Goal: Task Accomplishment & Management: Manage account settings

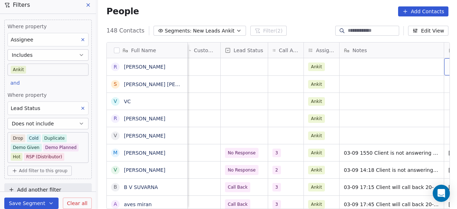
scroll to position [0, 403]
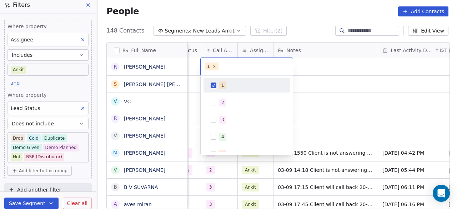
click at [327, 68] on html "On2Cook India Pvt. Ltd. Contacts People Marketing Workflows Campaigns Metrics &…" at bounding box center [228, 104] width 457 height 209
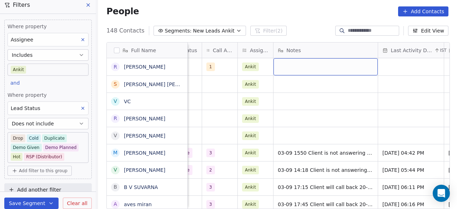
click at [295, 66] on div "grid" at bounding box center [326, 66] width 104 height 17
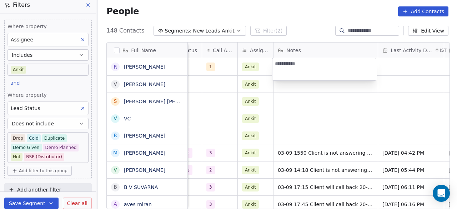
click at [197, 73] on html "On2Cook India Pvt. Ltd. Contacts People Marketing Workflows Campaigns Metrics &…" at bounding box center [228, 104] width 457 height 209
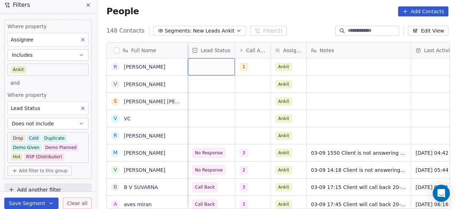
click at [192, 68] on div "grid" at bounding box center [211, 66] width 47 height 17
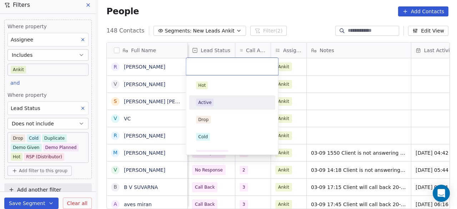
click at [212, 102] on span "Active" at bounding box center [205, 103] width 18 height 8
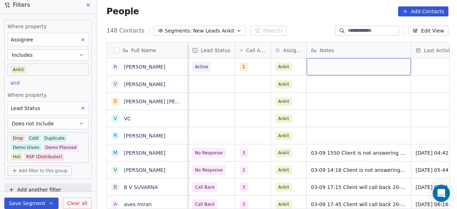
click at [325, 68] on div "grid" at bounding box center [359, 66] width 104 height 17
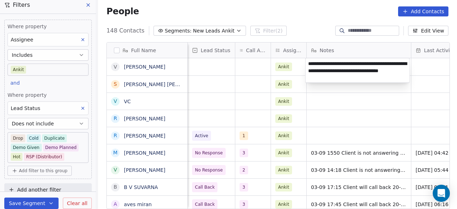
click at [351, 65] on textarea "**********" at bounding box center [358, 70] width 104 height 24
click at [325, 72] on textarea "**********" at bounding box center [358, 70] width 104 height 24
type textarea "**********"
click at [367, 70] on textarea "**********" at bounding box center [358, 70] width 104 height 24
click at [247, 68] on html "On2Cook India Pvt. Ltd. Contacts People Marketing Workflows Campaigns Metrics &…" at bounding box center [228, 104] width 457 height 209
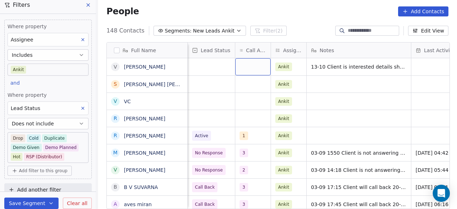
click at [247, 68] on div "grid" at bounding box center [252, 66] width 35 height 17
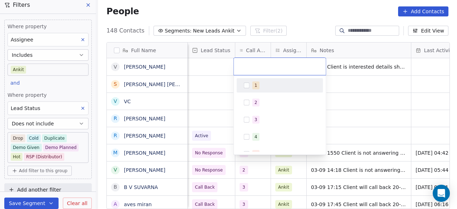
click at [377, 67] on html "On2Cook India Pvt. Ltd. Contacts People Marketing Workflows Campaigns Metrics &…" at bounding box center [228, 104] width 457 height 209
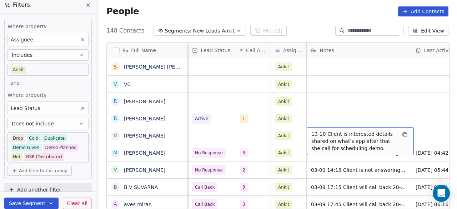
click at [352, 138] on span "13-10 Client is interested details shared on what's app after that she call for…" at bounding box center [354, 140] width 85 height 21
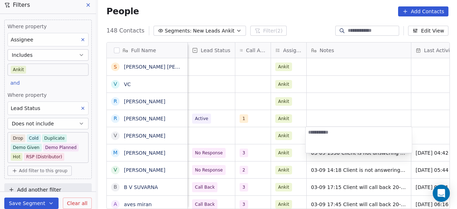
click at [339, 98] on html "On2Cook India Pvt. Ltd. Contacts People Marketing Workflows Campaigns Metrics &…" at bounding box center [228, 104] width 457 height 209
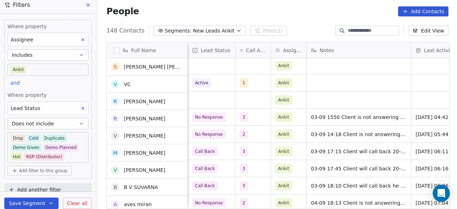
scroll to position [36, 0]
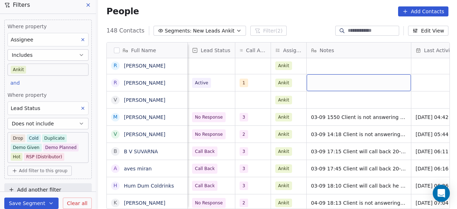
click at [322, 82] on div "grid" at bounding box center [359, 82] width 104 height 17
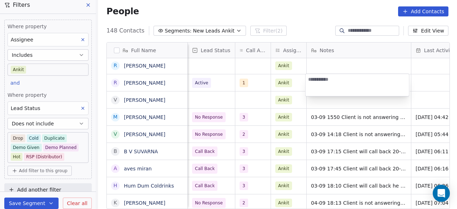
type textarea "**********"
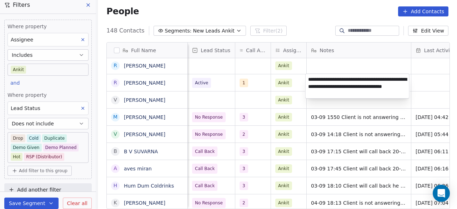
click at [253, 83] on html "On2Cook India Pvt. Ltd. Contacts People Marketing Workflows Campaigns Metrics &…" at bounding box center [228, 104] width 457 height 209
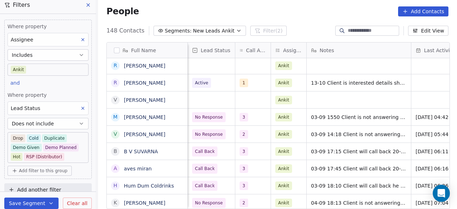
scroll to position [0, 403]
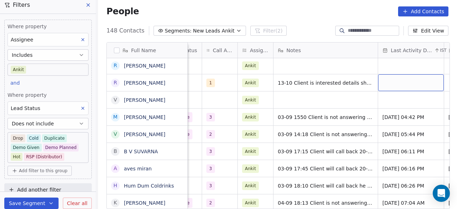
click at [424, 82] on div "grid" at bounding box center [411, 82] width 66 height 17
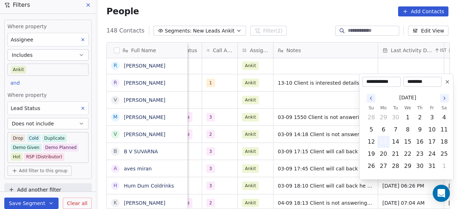
click at [385, 143] on button "13" at bounding box center [383, 141] width 11 height 11
click at [323, 84] on html "On2Cook India Pvt. Ltd. Contacts People Marketing Workflows Campaigns Metrics &…" at bounding box center [228, 104] width 457 height 209
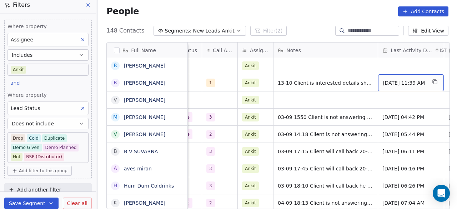
scroll to position [0, 469]
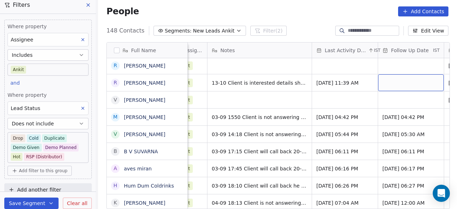
click at [421, 81] on div "grid" at bounding box center [411, 82] width 66 height 17
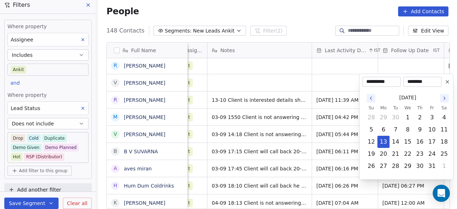
click at [262, 70] on html "On2Cook India Pvt. Ltd. Contacts People Marketing Workflows Campaigns Metrics &…" at bounding box center [228, 104] width 457 height 209
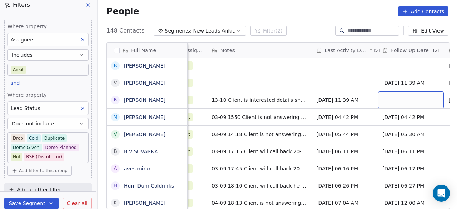
click at [409, 100] on div "grid" at bounding box center [411, 99] width 66 height 17
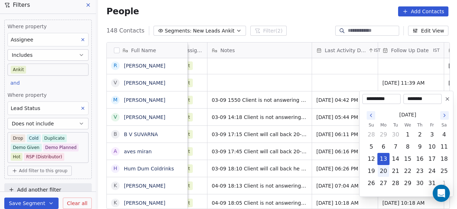
click at [383, 169] on button "20" at bounding box center [383, 170] width 11 height 11
type input "**********"
click at [352, 83] on html "On2Cook India Pvt. Ltd. Contacts People Marketing Workflows Campaigns Metrics &…" at bounding box center [228, 104] width 457 height 209
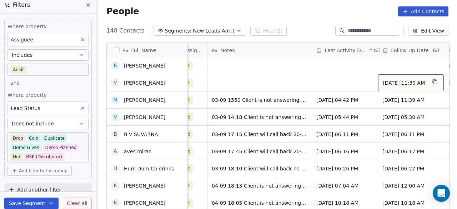
click at [424, 81] on span "[DATE] 11:39 AM" at bounding box center [405, 82] width 44 height 7
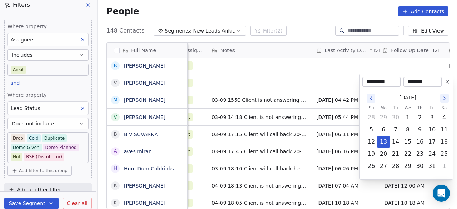
click at [449, 83] on icon at bounding box center [448, 82] width 6 height 6
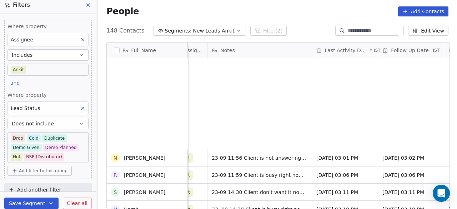
scroll to position [2386, 0]
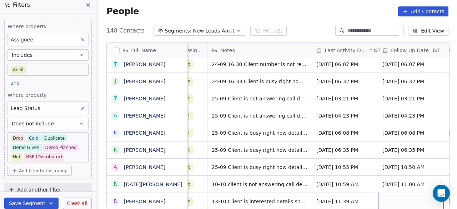
click at [388, 199] on div "grid" at bounding box center [411, 201] width 66 height 17
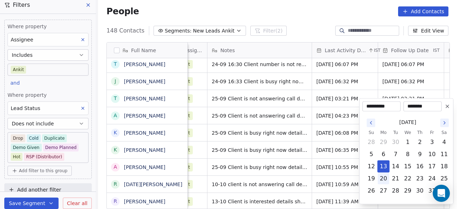
click at [388, 177] on button "20" at bounding box center [383, 178] width 11 height 11
type input "**********"
click at [293, 203] on html "On2Cook India Pvt. Ltd. Contacts People Marketing Workflows Campaigns Metrics &…" at bounding box center [228, 104] width 457 height 209
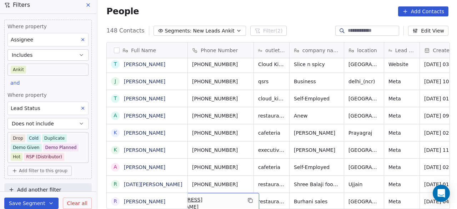
scroll to position [5, 0]
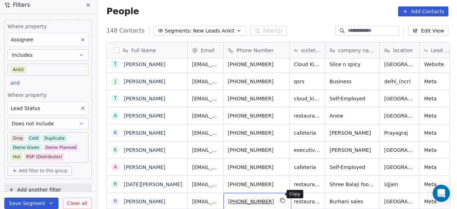
click at [281, 198] on icon "grid" at bounding box center [282, 199] width 3 height 3
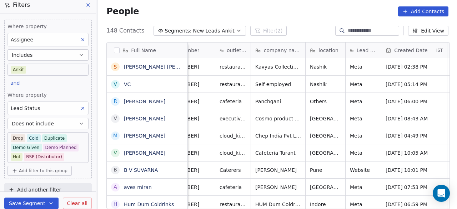
scroll to position [0, 0]
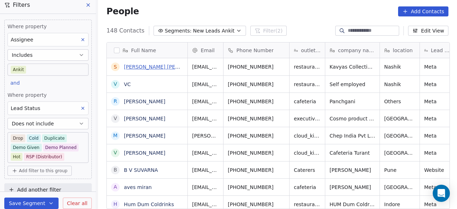
click at [152, 69] on link "[PERSON_NAME] [PERSON_NAME]" at bounding box center [166, 67] width 85 height 6
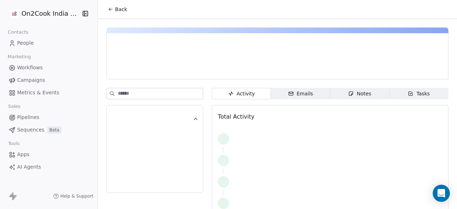
click at [115, 8] on span "Back" at bounding box center [121, 9] width 12 height 7
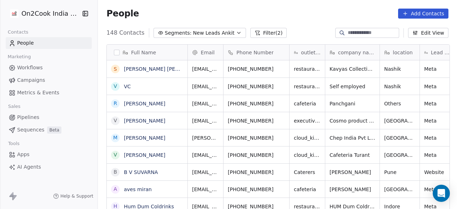
scroll to position [178, 355]
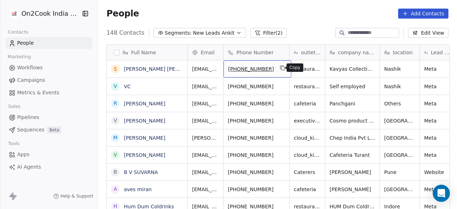
click at [280, 69] on icon "grid" at bounding box center [283, 68] width 6 height 6
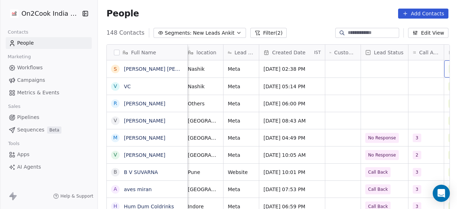
scroll to position [0, 232]
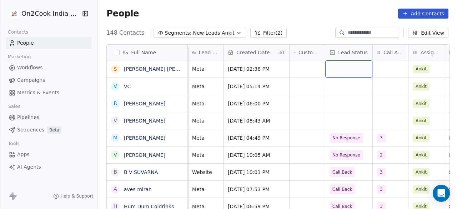
click at [348, 71] on div "grid" at bounding box center [348, 68] width 47 height 17
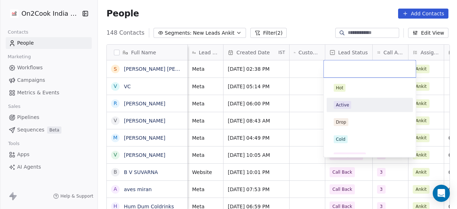
click at [342, 105] on div "Active" at bounding box center [342, 105] width 13 height 6
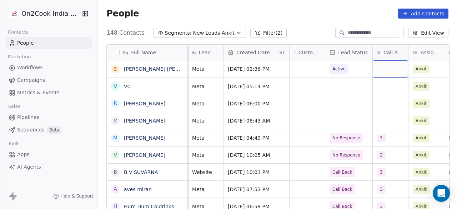
click at [391, 70] on div "grid" at bounding box center [390, 68] width 35 height 17
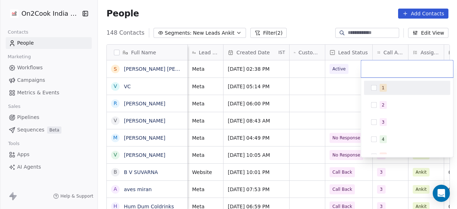
click at [385, 86] on span "1" at bounding box center [383, 88] width 7 height 8
click at [308, 73] on html "On2Cook India Pvt. Ltd. Contacts People Marketing Workflows Campaigns Metrics &…" at bounding box center [228, 104] width 457 height 209
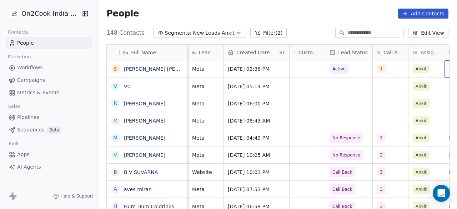
scroll to position [0, 337]
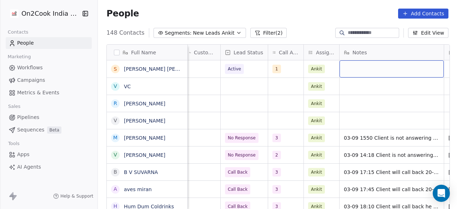
click at [369, 68] on div "grid" at bounding box center [392, 68] width 104 height 17
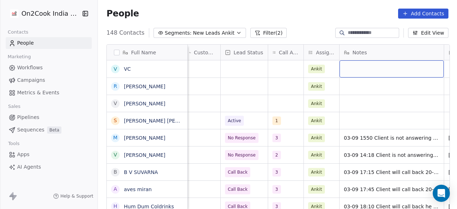
click at [369, 68] on div "grid" at bounding box center [392, 68] width 104 height 17
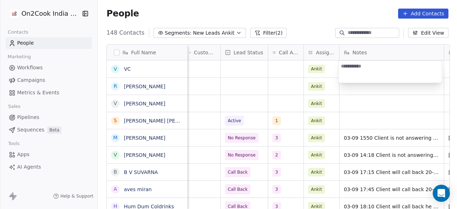
click at [358, 121] on html "On2Cook India Pvt. Ltd. Contacts People Marketing Workflows Campaigns Metrics &…" at bounding box center [228, 104] width 457 height 209
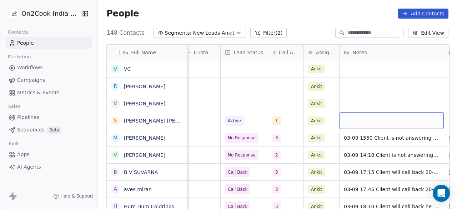
click at [358, 120] on div "grid" at bounding box center [392, 120] width 104 height 17
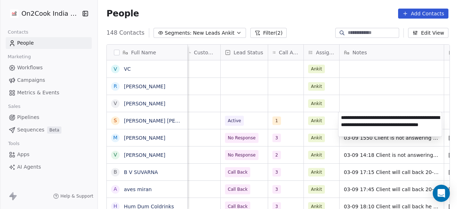
click at [418, 119] on textarea "**********" at bounding box center [391, 124] width 104 height 24
click at [371, 134] on textarea "**********" at bounding box center [391, 124] width 104 height 24
type textarea "**********"
click at [288, 122] on html "On2Cook India Pvt. Ltd. Contacts People Marketing Workflows Campaigns Metrics &…" at bounding box center [228, 104] width 457 height 209
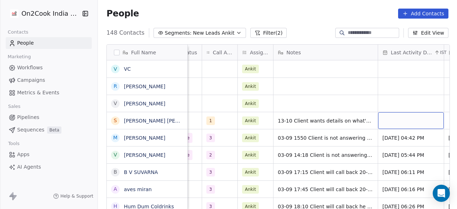
scroll to position [0, 469]
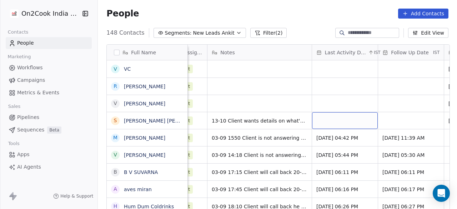
click at [343, 123] on div "grid" at bounding box center [345, 120] width 66 height 17
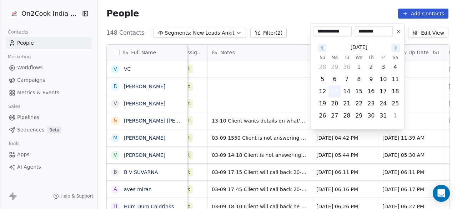
click at [334, 89] on button "13" at bounding box center [334, 91] width 11 height 11
click at [415, 123] on html "On2Cook India Pvt. Ltd. Contacts People Marketing Workflows Campaigns Metrics &…" at bounding box center [228, 104] width 457 height 209
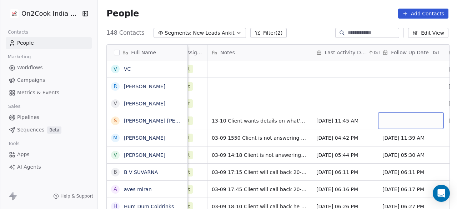
click at [404, 121] on div "grid" at bounding box center [411, 120] width 66 height 17
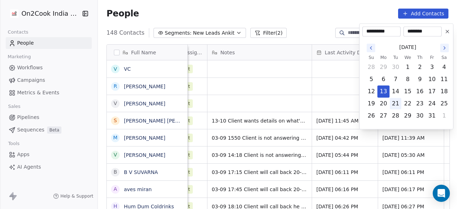
click at [392, 103] on button "21" at bounding box center [395, 103] width 11 height 11
type input "**********"
click at [310, 97] on html "On2Cook India Pvt. Ltd. Contacts People Marketing Workflows Campaigns Metrics &…" at bounding box center [228, 104] width 457 height 209
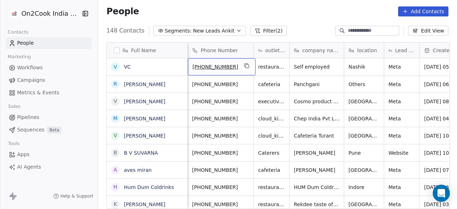
scroll to position [0, 0]
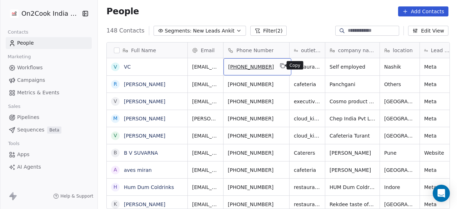
click at [281, 66] on icon "grid" at bounding box center [283, 66] width 6 height 6
click at [307, 15] on div "People Add Contacts" at bounding box center [277, 11] width 342 height 10
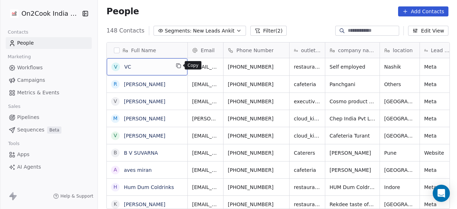
click at [180, 65] on icon "grid" at bounding box center [179, 66] width 6 height 6
click at [161, 68] on span "VC" at bounding box center [147, 66] width 46 height 7
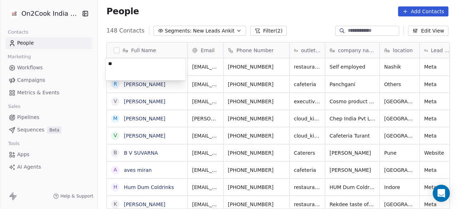
type textarea "*"
type textarea "**********"
click at [270, 66] on html "On2Cook India Pvt. Ltd. Contacts People Marketing Workflows Campaigns Metrics &…" at bounding box center [228, 104] width 457 height 209
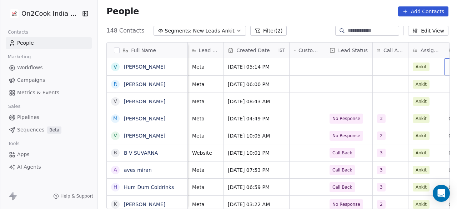
scroll to position [0, 337]
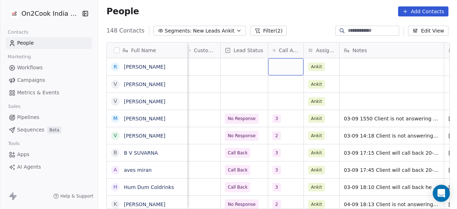
click at [290, 70] on div "grid" at bounding box center [285, 66] width 35 height 17
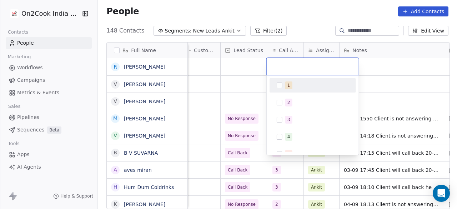
click at [284, 86] on div "1" at bounding box center [313, 85] width 81 height 11
click at [248, 71] on html "On2Cook India Pvt. Ltd. Contacts People Marketing Workflows Campaigns Metrics &…" at bounding box center [228, 104] width 457 height 209
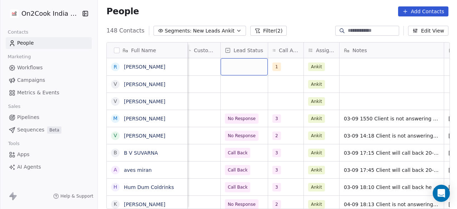
click at [248, 69] on div "grid" at bounding box center [244, 66] width 47 height 17
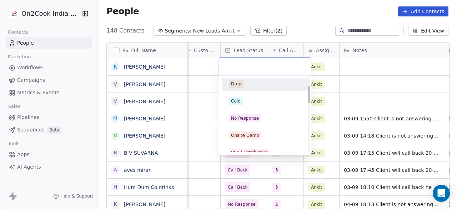
scroll to position [71, 0]
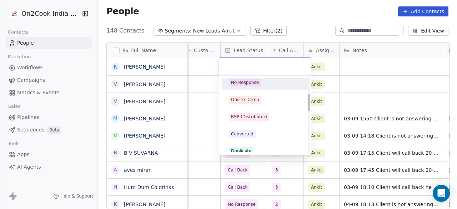
click at [247, 83] on div "No Response" at bounding box center [245, 82] width 28 height 6
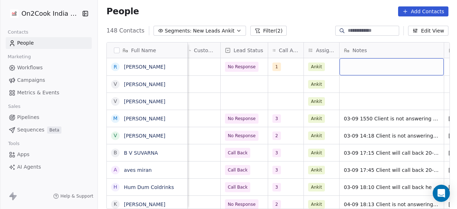
click at [359, 72] on div "grid" at bounding box center [392, 66] width 104 height 17
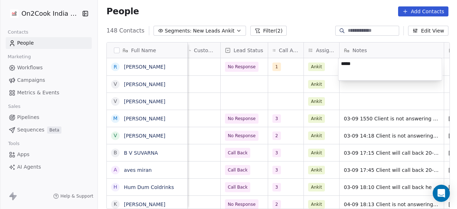
type textarea "*****"
drag, startPoint x: 232, startPoint y: 83, endPoint x: 364, endPoint y: 83, distance: 132.2
click at [232, 83] on html "On2Cook India Pvt. Ltd. Contacts People Marketing Workflows Campaigns Metrics &…" at bounding box center [228, 104] width 457 height 209
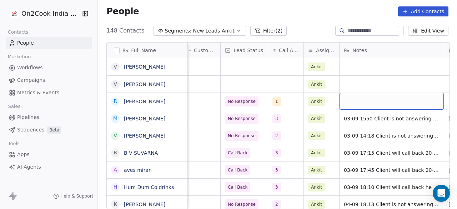
click at [365, 100] on div "grid" at bounding box center [392, 101] width 104 height 17
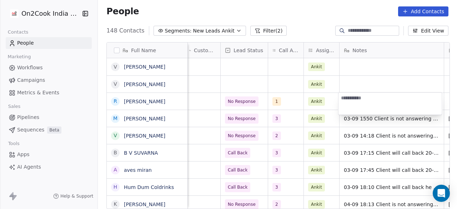
click at [259, 100] on html "On2Cook India Pvt. Ltd. Contacts People Marketing Workflows Campaigns Metrics &…" at bounding box center [228, 104] width 457 height 209
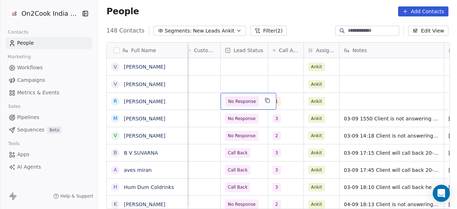
click at [250, 101] on span "No Response" at bounding box center [242, 101] width 28 height 7
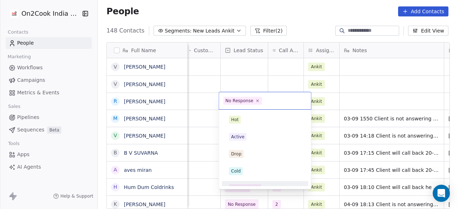
scroll to position [9, 0]
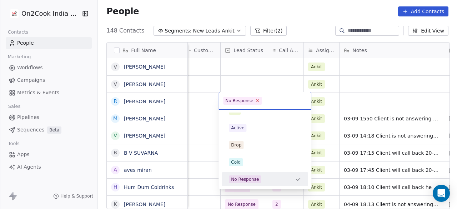
click at [256, 101] on icon at bounding box center [257, 100] width 5 height 5
click at [385, 95] on html "On2Cook India Pvt. Ltd. Contacts People Marketing Workflows Campaigns Metrics &…" at bounding box center [228, 104] width 457 height 209
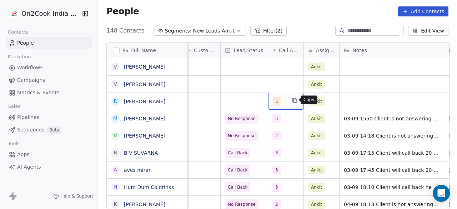
click at [294, 99] on icon "grid" at bounding box center [295, 100] width 3 height 3
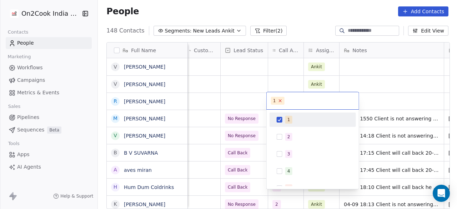
click at [279, 101] on icon at bounding box center [280, 100] width 5 height 5
click at [364, 99] on html "On2Cook India Pvt. Ltd. Contacts People Marketing Workflows Campaigns Metrics &…" at bounding box center [228, 104] width 457 height 209
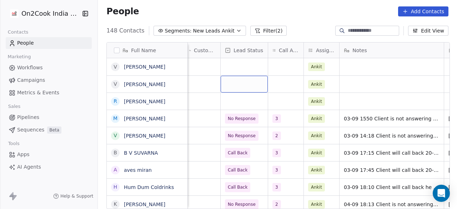
click at [255, 88] on div "grid" at bounding box center [244, 84] width 47 height 17
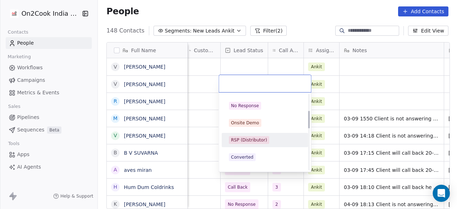
scroll to position [71, 0]
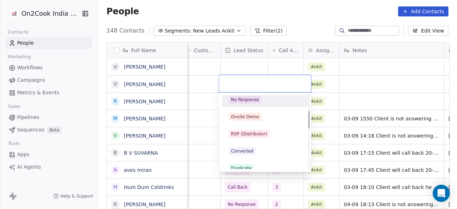
click at [252, 102] on div "No Response" at bounding box center [245, 99] width 28 height 6
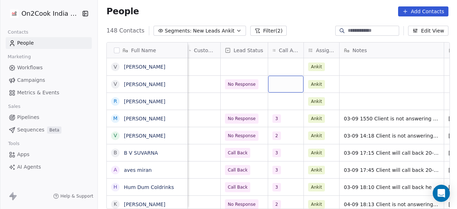
click at [279, 86] on div "grid" at bounding box center [285, 84] width 35 height 17
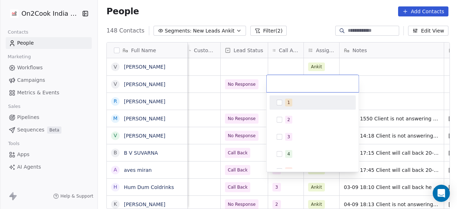
click at [280, 107] on div "1" at bounding box center [313, 102] width 81 height 11
click at [375, 81] on html "On2Cook India Pvt. Ltd. Contacts People Marketing Workflows Campaigns Metrics &…" at bounding box center [228, 104] width 457 height 209
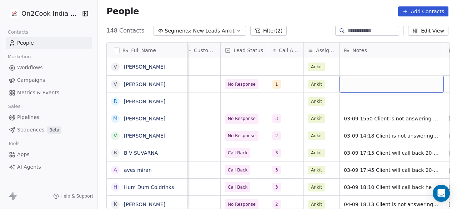
click at [361, 85] on div "grid" at bounding box center [392, 84] width 104 height 17
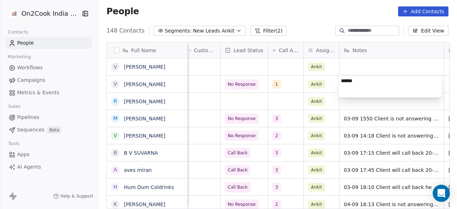
type textarea "*****"
drag, startPoint x: 213, startPoint y: 83, endPoint x: 327, endPoint y: 90, distance: 114.2
click at [213, 83] on html "On2Cook India Pvt. Ltd. Contacts People Marketing Workflows Campaigns Metrics &…" at bounding box center [228, 104] width 457 height 209
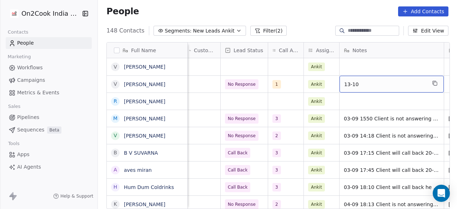
click at [372, 84] on span "13-10" at bounding box center [385, 84] width 82 height 7
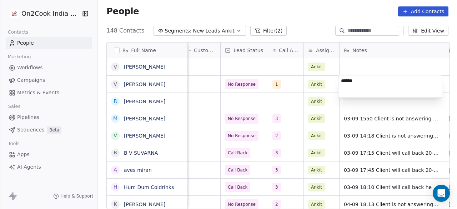
click at [369, 82] on textarea "*****" at bounding box center [391, 86] width 104 height 22
type textarea "**********"
click at [349, 90] on textarea "**********" at bounding box center [391, 86] width 104 height 22
click at [370, 99] on html "On2Cook India Pvt. Ltd. Contacts People Marketing Workflows Campaigns Metrics &…" at bounding box center [228, 104] width 457 height 209
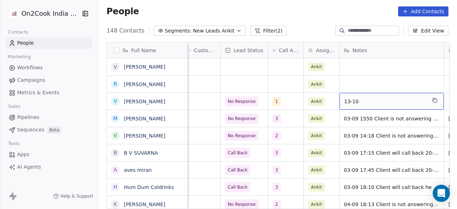
click at [370, 100] on span "13-10" at bounding box center [385, 101] width 82 height 7
click at [369, 99] on span "13-10" at bounding box center [385, 101] width 82 height 7
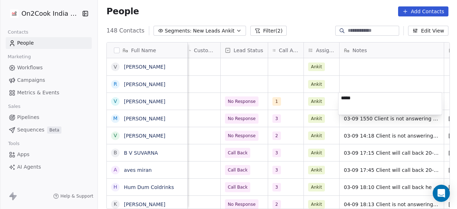
click at [367, 100] on textarea "*****" at bounding box center [391, 104] width 104 height 22
click at [347, 105] on textarea "**********" at bounding box center [391, 104] width 104 height 22
type textarea "**********"
click at [407, 107] on textarea "**********" at bounding box center [391, 104] width 104 height 22
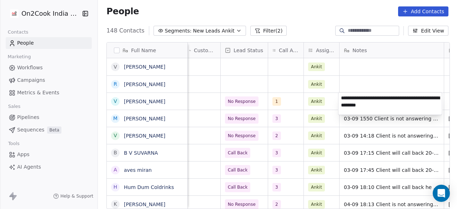
click at [299, 101] on html "On2Cook India Pvt. Ltd. Contacts People Marketing Workflows Campaigns Metrics &…" at bounding box center [228, 104] width 457 height 209
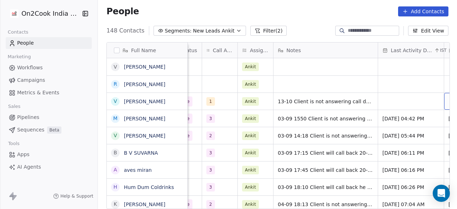
scroll to position [0, 469]
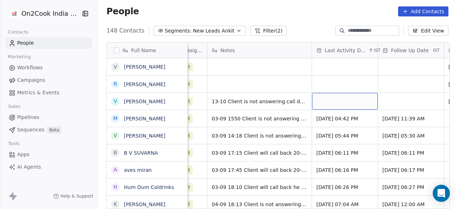
click at [356, 100] on div "grid" at bounding box center [345, 101] width 66 height 17
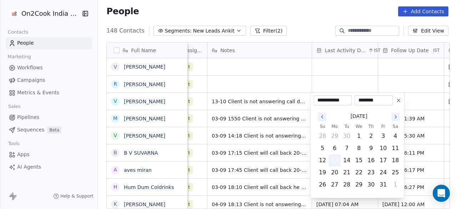
click at [336, 164] on button "13" at bounding box center [334, 160] width 11 height 11
click at [409, 100] on html "On2Cook India Pvt. Ltd. Contacts People Marketing Workflows Campaigns Metrics &…" at bounding box center [228, 104] width 457 height 209
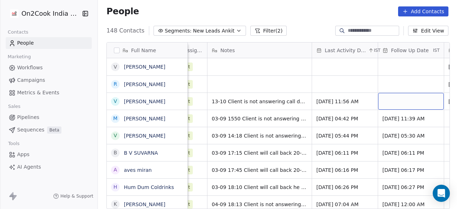
click at [409, 100] on div "grid" at bounding box center [411, 101] width 66 height 17
click at [392, 107] on div "grid" at bounding box center [411, 101] width 66 height 17
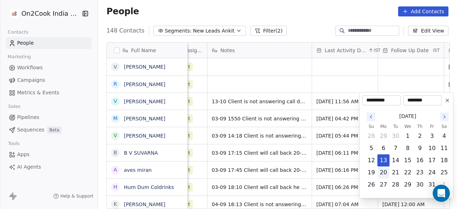
drag, startPoint x: 389, startPoint y: 166, endPoint x: 387, endPoint y: 169, distance: 3.7
click at [388, 168] on tbody "28 29 30 1 2 3 4 5 6 7 8 9 10 11 12 13 14 15 16 17 18 19 20 21 22 23 24 25 26 2…" at bounding box center [407, 160] width 85 height 61
click at [386, 171] on button "20" at bounding box center [383, 172] width 11 height 11
click at [315, 63] on html "On2Cook India Pvt. Ltd. Contacts People Marketing Workflows Campaigns Metrics &…" at bounding box center [228, 104] width 457 height 209
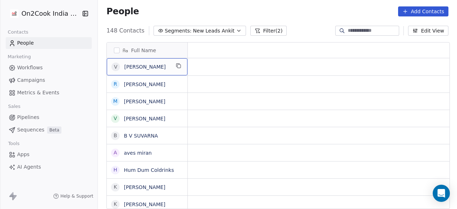
scroll to position [0, 0]
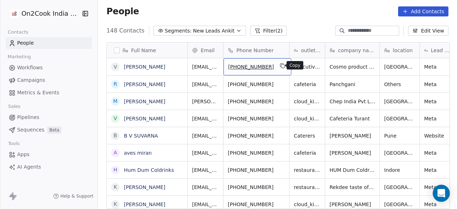
click at [283, 65] on button "grid" at bounding box center [283, 65] width 9 height 9
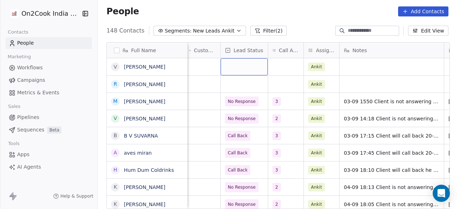
scroll to position [0, 334]
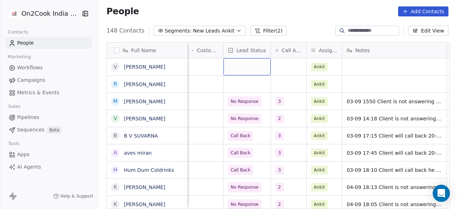
click at [244, 68] on div "grid" at bounding box center [247, 66] width 47 height 17
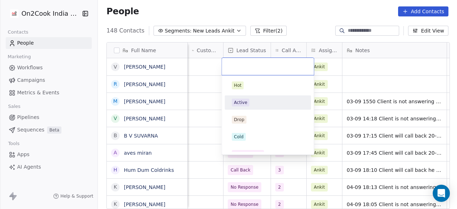
click at [244, 101] on div "Active" at bounding box center [240, 102] width 13 height 6
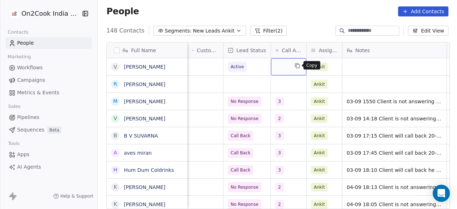
click at [293, 66] on button "grid" at bounding box center [297, 65] width 9 height 9
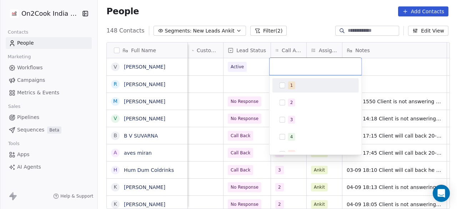
click at [287, 87] on div "1" at bounding box center [315, 85] width 81 height 11
click at [399, 65] on html "On2Cook India Pvt. Ltd. Contacts People Marketing Workflows Campaigns Metrics &…" at bounding box center [228, 104] width 457 height 209
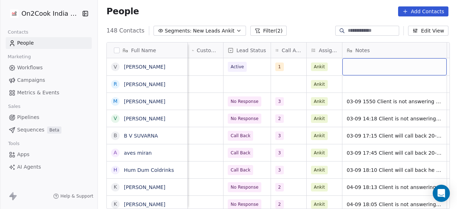
scroll to position [0, 337]
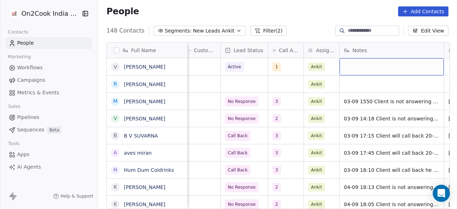
click at [388, 64] on div "grid" at bounding box center [392, 66] width 104 height 17
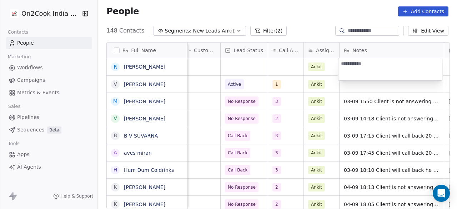
click at [379, 87] on html "On2Cook India Pvt. Ltd. Contacts People Marketing Workflows Campaigns Metrics &…" at bounding box center [228, 104] width 457 height 209
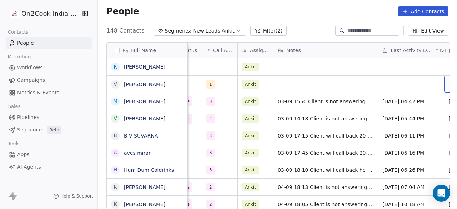
scroll to position [0, 469]
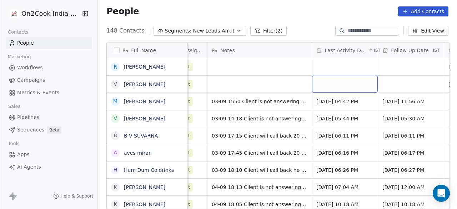
click at [330, 85] on div "grid" at bounding box center [345, 84] width 66 height 17
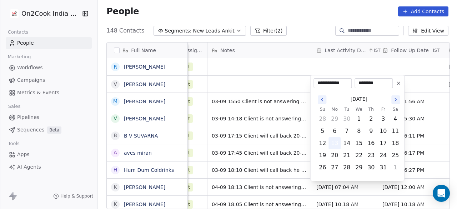
click at [335, 141] on button "13" at bounding box center [334, 143] width 11 height 11
click at [296, 86] on html "On2Cook India Pvt. Ltd. Contacts People Marketing Workflows Campaigns Metrics &…" at bounding box center [228, 104] width 457 height 209
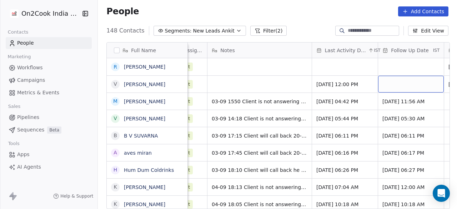
click at [415, 80] on div "grid" at bounding box center [411, 84] width 66 height 17
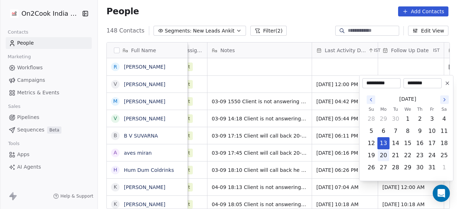
click at [385, 154] on button "20" at bounding box center [383, 155] width 11 height 11
type input "**********"
click at [293, 83] on html "On2Cook India Pvt. Ltd. Contacts People Marketing Workflows Campaigns Metrics &…" at bounding box center [228, 104] width 457 height 209
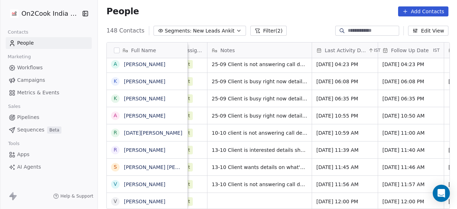
scroll to position [5, 469]
click at [238, 195] on div "grid" at bounding box center [260, 201] width 104 height 17
type textarea "*****"
click at [257, 172] on html "On2Cook India Pvt. Ltd. Contacts People Marketing Workflows Campaigns Metrics &…" at bounding box center [228, 104] width 457 height 209
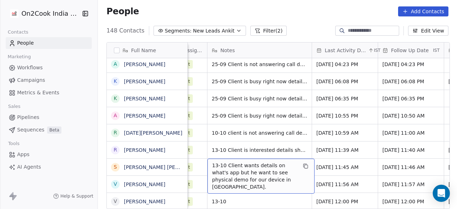
click at [259, 164] on span "13-10 Client wants details on what's app but he want to see physical demo for o…" at bounding box center [254, 176] width 85 height 29
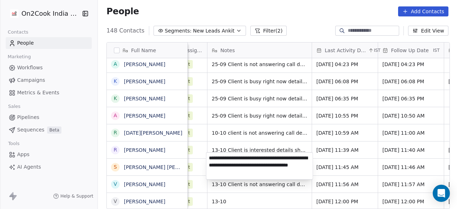
click at [254, 206] on html "On2Cook India Pvt. Ltd. Contacts People Marketing Workflows Campaigns Metrics &…" at bounding box center [228, 104] width 457 height 209
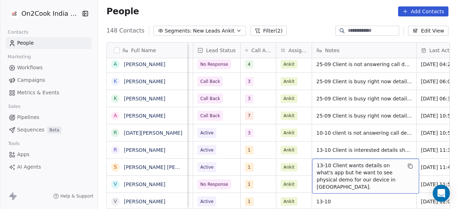
scroll to position [5, 447]
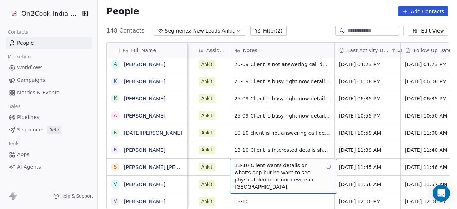
drag, startPoint x: 264, startPoint y: 206, endPoint x: 317, endPoint y: 205, distance: 52.9
click at [317, 205] on html "On2Cook India Pvt. Ltd. Contacts People Marketing Workflows Campaigns Metrics &…" at bounding box center [228, 104] width 457 height 209
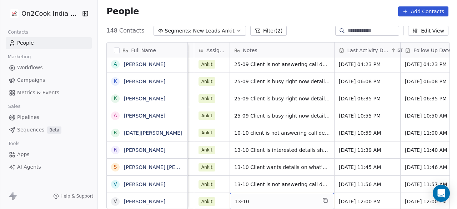
click at [277, 198] on span "13-10" at bounding box center [276, 201] width 82 height 7
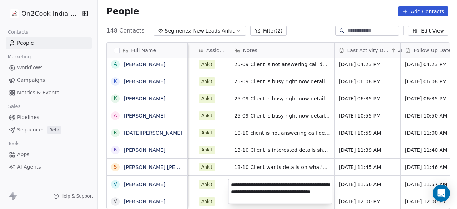
drag, startPoint x: 278, startPoint y: 198, endPoint x: 233, endPoint y: 191, distance: 45.9
click at [233, 191] on textarea "**********" at bounding box center [281, 191] width 104 height 24
type textarea "**********"
click at [337, 201] on html "On2Cook India Pvt. Ltd. Contacts People Marketing Workflows Campaigns Metrics &…" at bounding box center [228, 104] width 457 height 209
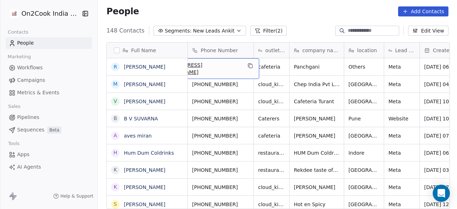
scroll to position [0, 0]
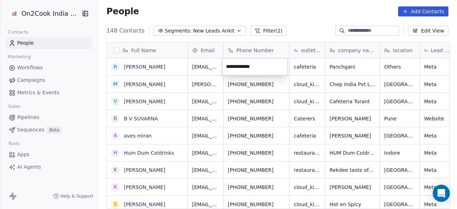
click at [274, 69] on input "**********" at bounding box center [255, 67] width 63 height 14
click at [275, 84] on html "On2Cook India Pvt. Ltd. Contacts People Marketing Workflows Campaigns Metrics &…" at bounding box center [228, 104] width 457 height 209
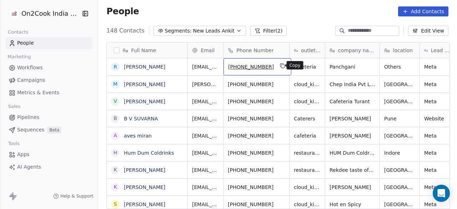
click at [280, 65] on icon "grid" at bounding box center [283, 66] width 6 height 6
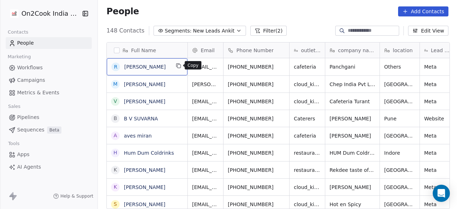
click at [179, 66] on icon "grid" at bounding box center [179, 66] width 6 height 6
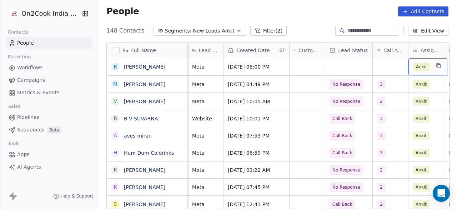
scroll to position [0, 337]
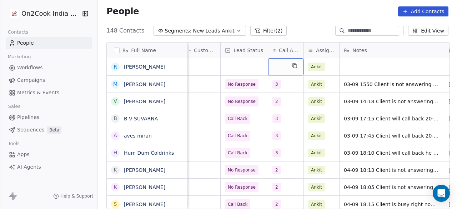
click at [280, 66] on div "grid" at bounding box center [285, 66] width 35 height 17
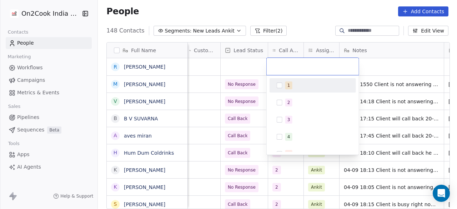
click at [279, 88] on button "Suggestions" at bounding box center [280, 86] width 6 height 6
click at [243, 64] on html "On2Cook India Pvt. Ltd. Contacts People Marketing Workflows Campaigns Metrics &…" at bounding box center [228, 104] width 457 height 209
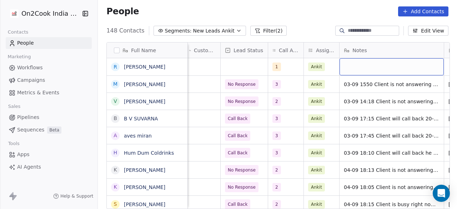
click at [352, 68] on div "grid" at bounding box center [392, 66] width 104 height 17
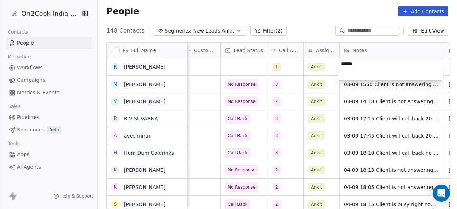
type textarea "*****"
drag, startPoint x: 237, startPoint y: 60, endPoint x: 330, endPoint y: 71, distance: 93.5
click at [237, 60] on html "On2Cook India Pvt. Ltd. Contacts People Marketing Workflows Campaigns Metrics &…" at bounding box center [228, 104] width 457 height 209
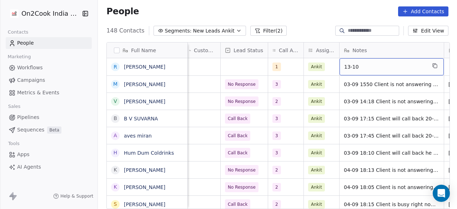
click at [363, 64] on span "13-10" at bounding box center [385, 66] width 82 height 7
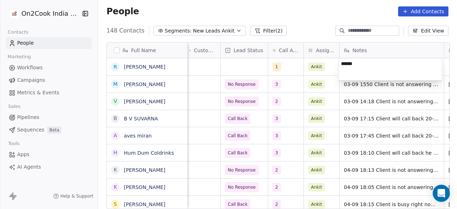
type textarea "**********"
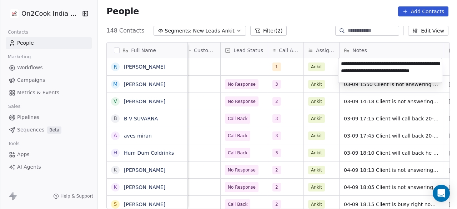
click at [244, 64] on html "On2Cook India Pvt. Ltd. Contacts People Marketing Workflows Campaigns Metrics &…" at bounding box center [228, 104] width 457 height 209
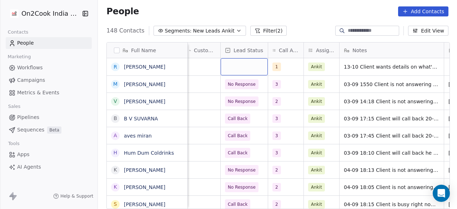
click at [244, 64] on div "grid" at bounding box center [244, 66] width 47 height 17
click at [243, 67] on div "grid" at bounding box center [244, 66] width 47 height 17
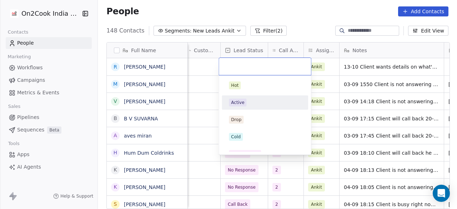
click at [247, 103] on div "Active" at bounding box center [265, 103] width 72 height 8
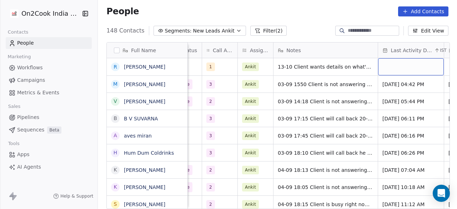
scroll to position [0, 469]
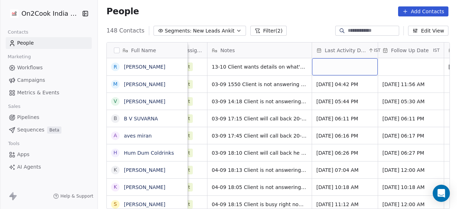
click at [347, 67] on div "grid" at bounding box center [345, 66] width 66 height 17
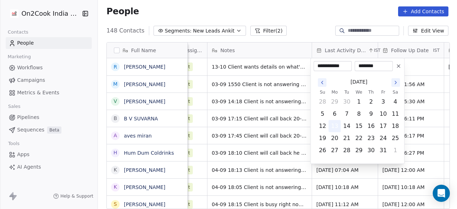
click at [334, 123] on button "13" at bounding box center [334, 125] width 11 height 11
click at [412, 68] on html "On2Cook India Pvt. Ltd. Contacts People Marketing Workflows Campaigns Metrics &…" at bounding box center [228, 104] width 457 height 209
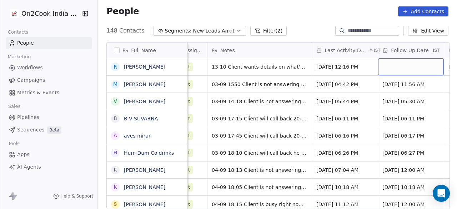
click at [412, 68] on div "grid" at bounding box center [411, 66] width 66 height 17
click at [397, 69] on div "grid" at bounding box center [411, 66] width 66 height 17
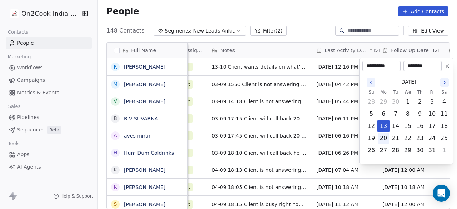
click at [382, 138] on button "20" at bounding box center [383, 138] width 11 height 11
type input "**********"
click at [296, 87] on html "On2Cook India Pvt. Ltd. Contacts People Marketing Workflows Campaigns Metrics &…" at bounding box center [228, 104] width 457 height 209
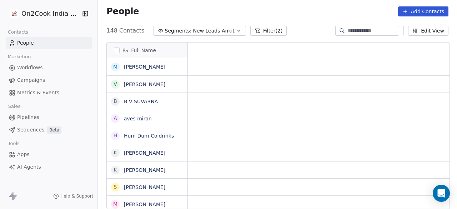
scroll to position [0, 0]
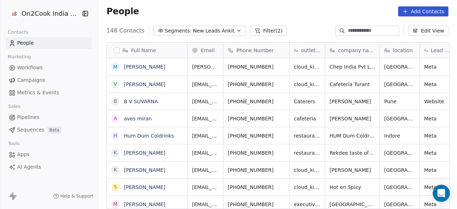
click at [169, 11] on div "People Add Contacts" at bounding box center [277, 11] width 342 height 10
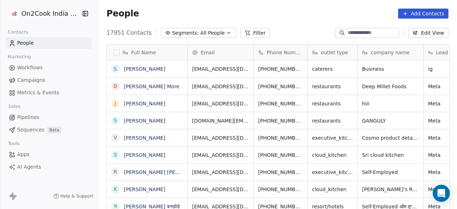
scroll to position [178, 355]
click at [222, 32] on button "Segments: All People" at bounding box center [198, 33] width 75 height 10
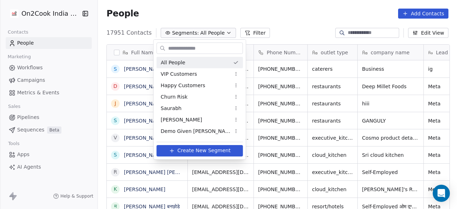
click at [192, 50] on input "text" at bounding box center [205, 48] width 76 height 10
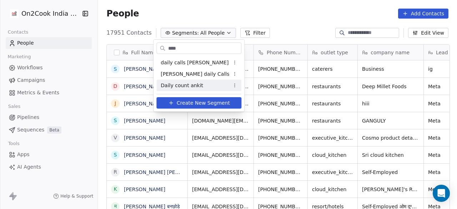
type input "****"
click at [182, 86] on span "Daily count ankit" at bounding box center [182, 86] width 43 height 8
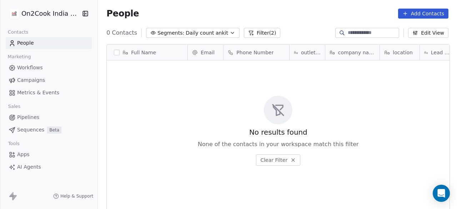
click at [256, 32] on button "Filter (2)" at bounding box center [262, 33] width 37 height 10
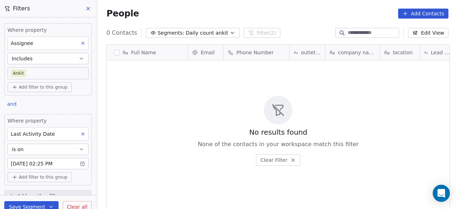
click at [35, 164] on body "On2Cook India Pvt. Ltd. Contacts People Marketing Workflows Campaigns Metrics &…" at bounding box center [228, 104] width 457 height 209
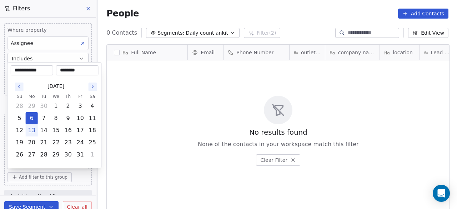
click at [32, 132] on button "13" at bounding box center [31, 130] width 11 height 11
type input "**********"
click at [33, 205] on html "**********" at bounding box center [228, 104] width 457 height 209
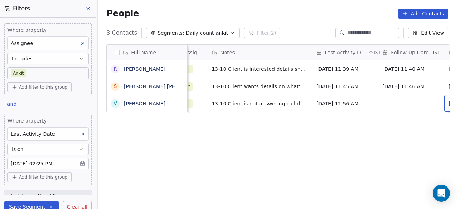
scroll to position [0, 521]
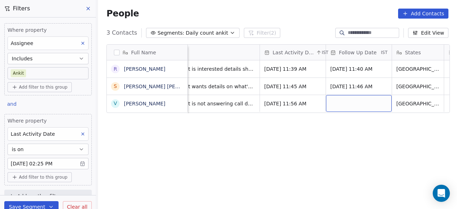
click at [353, 108] on div "grid" at bounding box center [359, 103] width 66 height 17
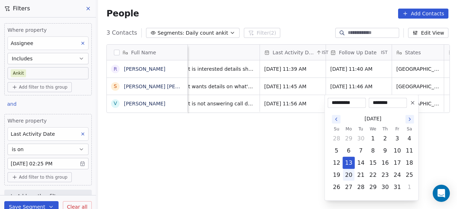
click at [350, 171] on button "20" at bounding box center [348, 174] width 11 height 11
type input "**********"
click at [303, 136] on html "On2Cook India Pvt. Ltd. Contacts People Marketing Workflows Campaigns Metrics &…" at bounding box center [228, 104] width 457 height 209
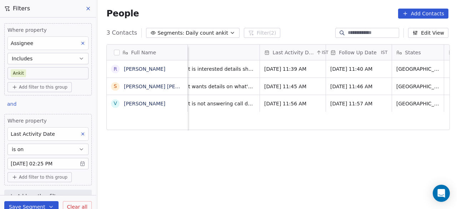
click at [152, 14] on div "People Add Contacts" at bounding box center [277, 14] width 342 height 10
click at [279, 143] on div "Full Name R Rashida Sadriwala S Sandeep Pundlik Chaudhari V Vikas Chandwadkar L…" at bounding box center [277, 131] width 359 height 184
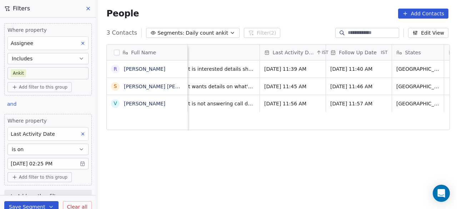
click at [279, 143] on div "Full Name R Rashida Sadriwala S Sandeep Pundlik Chaudhari V Vikas Chandwadkar L…" at bounding box center [277, 131] width 359 height 184
click at [138, 137] on div "Full Name R Rashida Sadriwala S Sandeep Pundlik Chaudhari V Vikas Chandwadkar L…" at bounding box center [277, 131] width 359 height 184
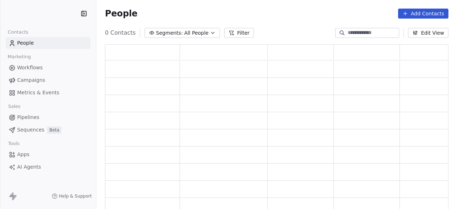
scroll to position [161, 338]
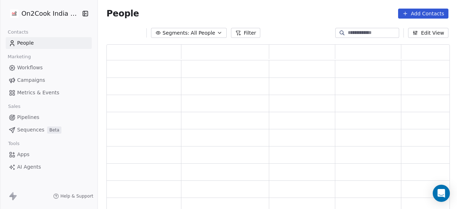
click at [183, 29] on span "Segments:" at bounding box center [176, 33] width 27 height 8
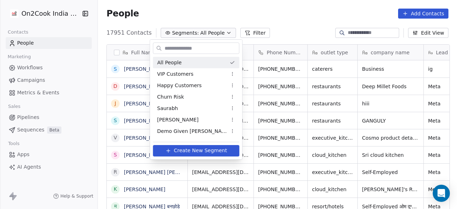
scroll to position [178, 355]
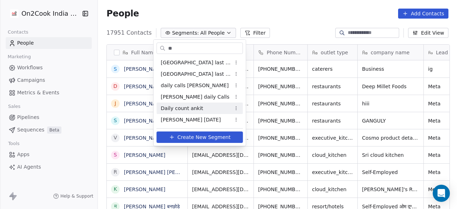
type input "**"
click at [187, 106] on span "Daily count ankit" at bounding box center [182, 109] width 43 height 8
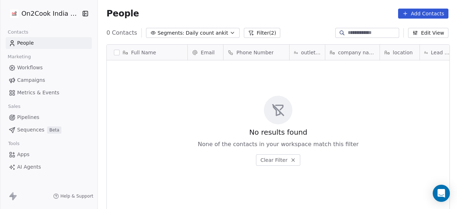
click at [249, 31] on icon at bounding box center [251, 33] width 4 height 4
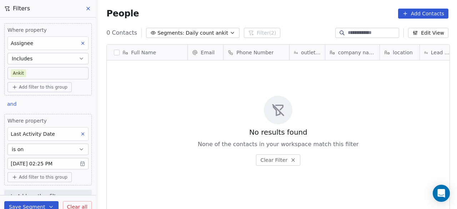
click at [45, 161] on body "On2Cook India Pvt. Ltd. Contacts People Marketing Workflows Campaigns Metrics &…" at bounding box center [228, 104] width 457 height 209
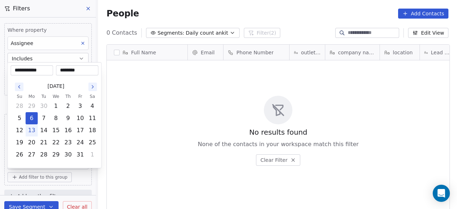
click at [30, 129] on button "13" at bounding box center [31, 130] width 11 height 11
type input "**********"
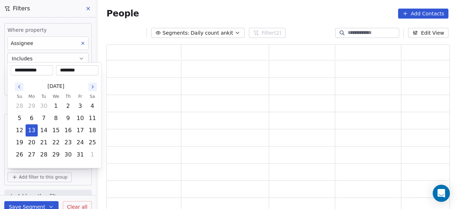
click at [26, 204] on html "**********" at bounding box center [228, 104] width 457 height 209
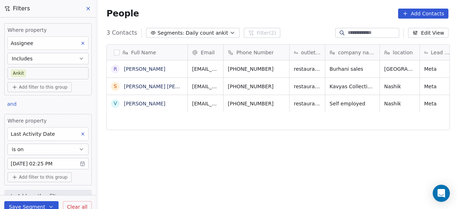
click at [173, 116] on div "R Rashida Sadriwala S Sandeep Pundlik Chaudhari V Vikas Chandwadkar" at bounding box center [147, 135] width 81 height 151
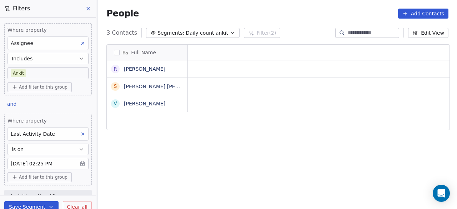
scroll to position [0, 0]
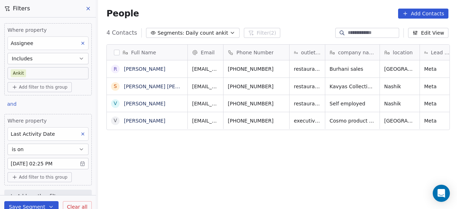
drag, startPoint x: 178, startPoint y: 137, endPoint x: 183, endPoint y: 144, distance: 8.2
click at [178, 137] on div "Full Name R Rashida Sadriwala S Sandeep Pundlik Chaudhari V Vikas Chandwadkar V…" at bounding box center [277, 131] width 359 height 184
